Goal: Task Accomplishment & Management: Manage account settings

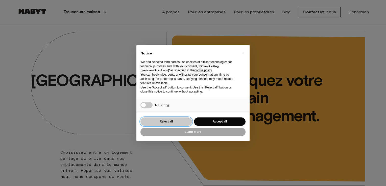
click at [180, 120] on button "Reject all" at bounding box center [166, 122] width 52 height 8
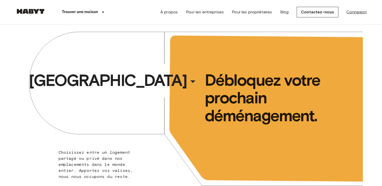
click at [356, 13] on link "Connexion" at bounding box center [357, 12] width 20 height 6
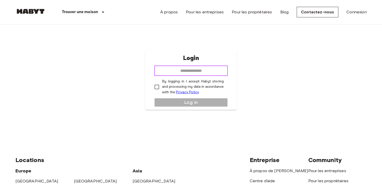
click at [182, 68] on input "email" at bounding box center [191, 71] width 74 height 10
type input "**********"
click at [181, 104] on div "**********" at bounding box center [191, 80] width 92 height 59
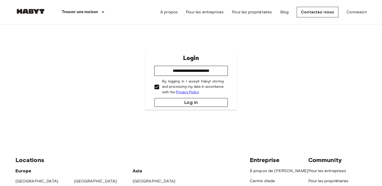
click at [176, 102] on button "Log in" at bounding box center [191, 102] width 74 height 9
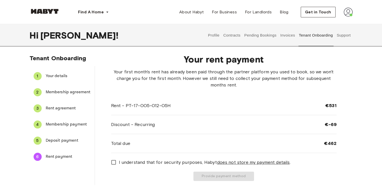
click at [341, 35] on button "Support" at bounding box center [343, 35] width 15 height 22
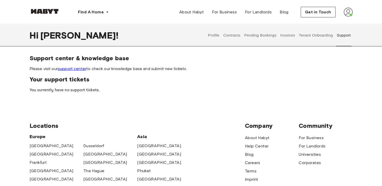
click at [272, 33] on button "Pending Bookings" at bounding box center [261, 35] width 34 height 22
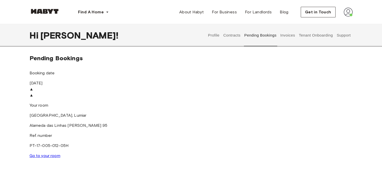
click at [314, 37] on button "Tenant Onboarding" at bounding box center [315, 35] width 35 height 22
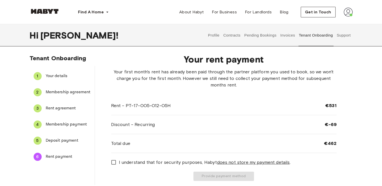
click at [296, 36] on div "Profile Contracts Pending Bookings Invoices Tenant Onboarding Support" at bounding box center [279, 35] width 147 height 22
click at [292, 37] on button "Invoices" at bounding box center [288, 35] width 16 height 22
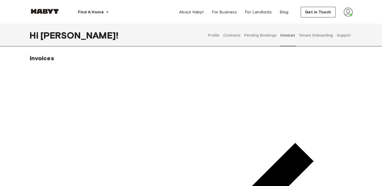
click at [236, 33] on button "Contracts" at bounding box center [232, 35] width 18 height 22
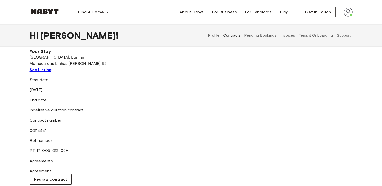
scroll to position [51, 0]
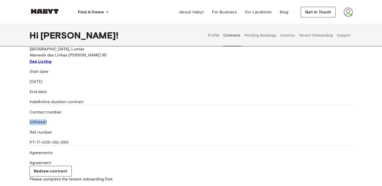
drag, startPoint x: 37, startPoint y: 140, endPoint x: 60, endPoint y: 140, distance: 23.0
click at [60, 140] on div "Start date August 15th, 2025 End date Indefinitive duration contract Contract n…" at bounding box center [191, 123] width 323 height 108
copy div "00114441"
click at [131, 142] on div "Ref. number PT-17-005-012-05H" at bounding box center [111, 138] width 162 height 16
drag, startPoint x: 122, startPoint y: 140, endPoint x: 164, endPoint y: 141, distance: 41.4
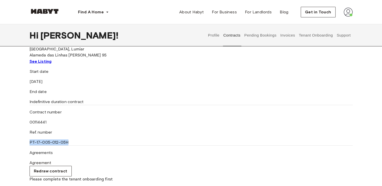
click at [164, 141] on div "Ref. number PT-17-005-012-05H" at bounding box center [111, 138] width 162 height 16
copy div "PT-17-005-012-05H"
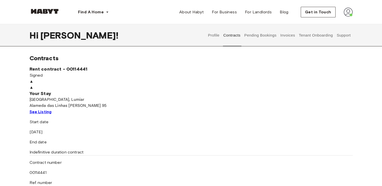
click at [270, 34] on button "Pending Bookings" at bounding box center [261, 35] width 34 height 22
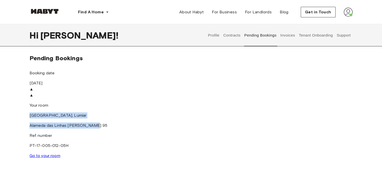
drag, startPoint x: 283, startPoint y: 88, endPoint x: 335, endPoint y: 98, distance: 52.9
click at [137, 103] on div "Your room LISBON , Lumiar Alameda das Linhas de Torres 95 Ref. number PT-17-005…" at bounding box center [84, 131] width 108 height 57
copy div "LISBON , Lumiar Alameda das Linhas de Torres 95"
click at [232, 37] on button "Contracts" at bounding box center [232, 35] width 18 height 22
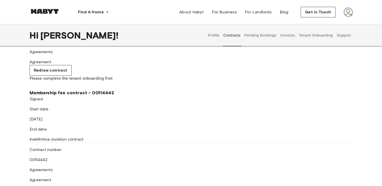
scroll to position [126, 0]
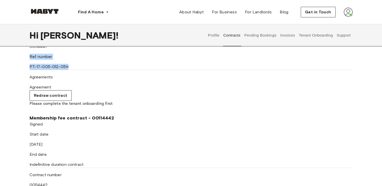
drag, startPoint x: 122, startPoint y: 65, endPoint x: 164, endPoint y: 65, distance: 41.9
click at [164, 65] on div "Start date August 15th, 2025 End date Indefinitive duration contract Contract n…" at bounding box center [191, 47] width 323 height 108
click at [166, 65] on div "Ref. number PT-17-005-012-05H" at bounding box center [111, 62] width 162 height 16
click at [142, 68] on div "Ref. number PT-17-005-012-05H" at bounding box center [111, 62] width 162 height 16
drag, startPoint x: 122, startPoint y: 66, endPoint x: 163, endPoint y: 66, distance: 40.4
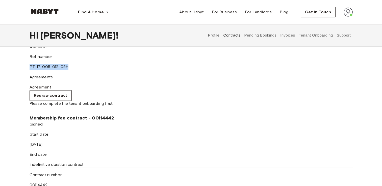
click at [163, 66] on div "Ref. number PT-17-005-012-05H" at bounding box center [111, 62] width 162 height 16
copy div "PT-17-005-012-05H"
